Goal: Navigation & Orientation: Find specific page/section

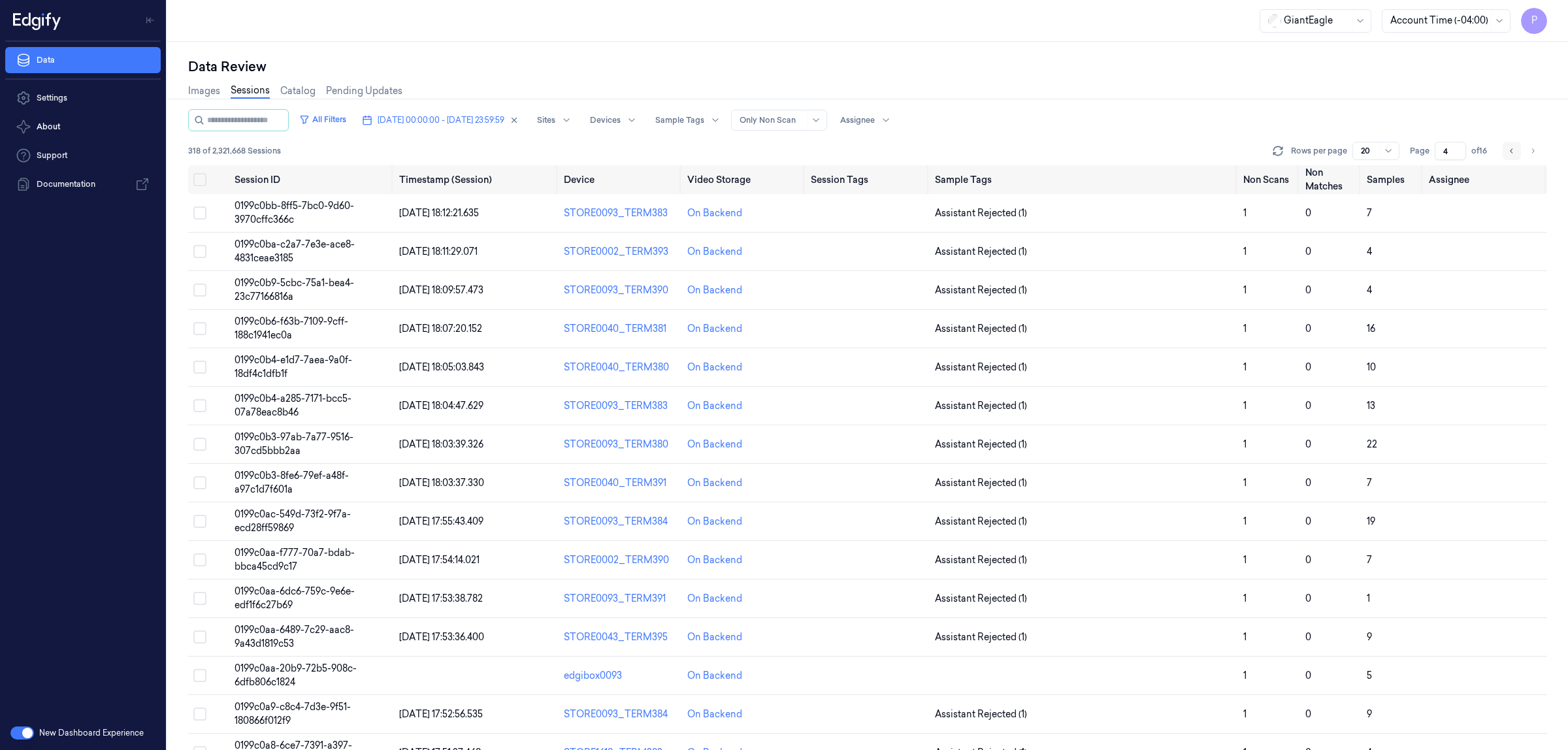
click at [1510, 147] on icon "Go to previous page" at bounding box center [1512, 151] width 8 height 10
click at [1510, 142] on button "Go to previous page" at bounding box center [1511, 151] width 18 height 18
click at [1508, 154] on icon "Go to previous page" at bounding box center [1512, 151] width 8 height 10
click at [1533, 152] on icon "Go to next page" at bounding box center [1533, 151] width 8 height 10
type input "2"
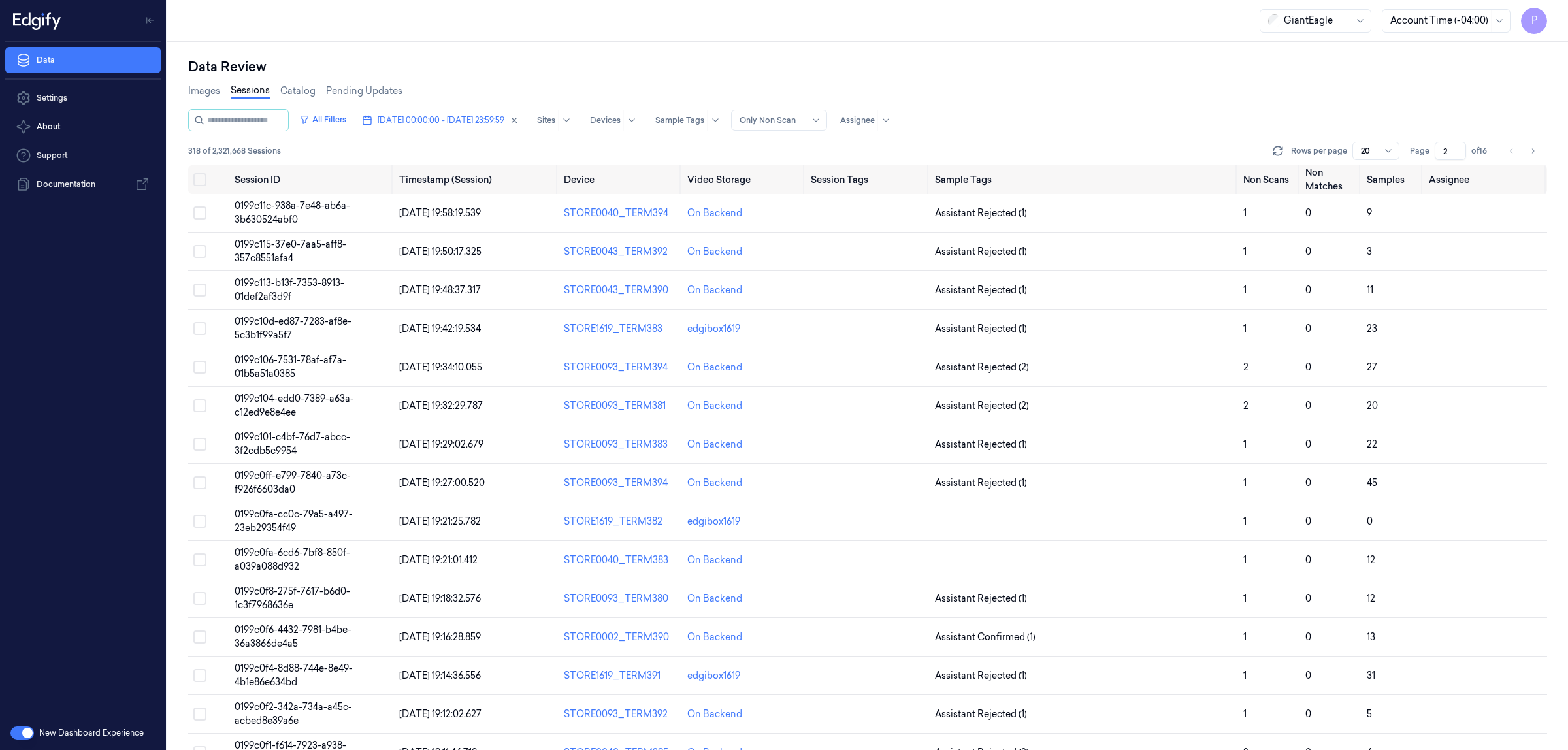
click at [1440, 93] on div "Images Sessions Catalog Pending Updates" at bounding box center [868, 92] width 1359 height 33
